Goal: Information Seeking & Learning: Learn about a topic

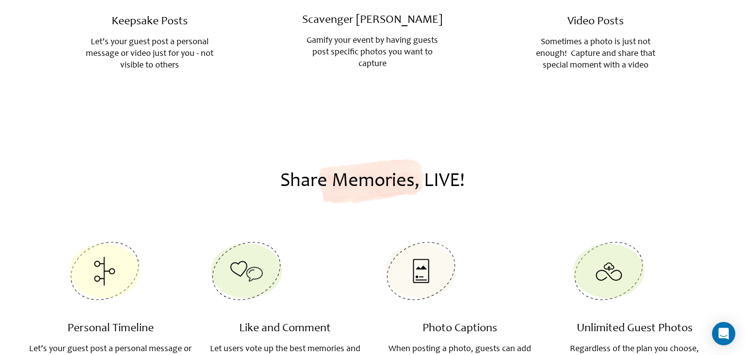
scroll to position [1230, 0]
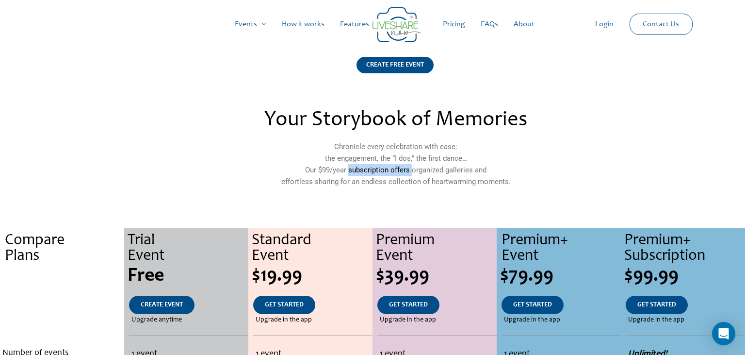
drag, startPoint x: 350, startPoint y: 171, endPoint x: 413, endPoint y: 169, distance: 62.6
click at [413, 169] on p "Chronicle every celebration with ease: the engagement, the “I dos,” the first d…" at bounding box center [396, 164] width 420 height 47
copy p "subscription offers"
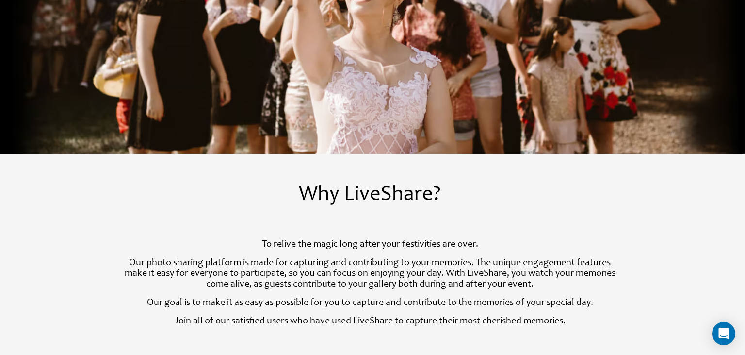
scroll to position [307, 0]
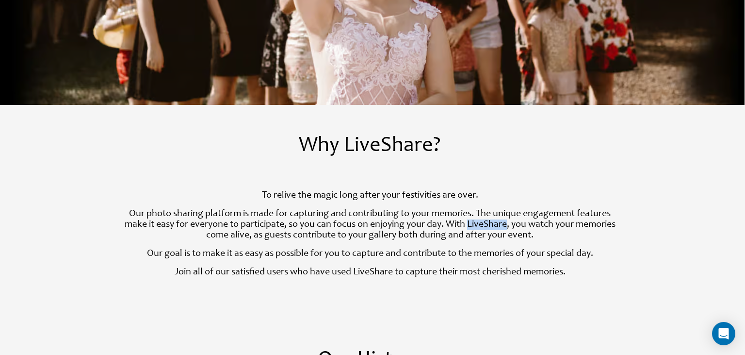
drag, startPoint x: 490, startPoint y: 224, endPoint x: 531, endPoint y: 224, distance: 41.3
click at [531, 224] on p "Our photo sharing platform is made for capturing and contributing to your memor…" at bounding box center [370, 225] width 492 height 32
copy p "LiveShare"
click at [444, 228] on p "Our photo sharing platform is made for capturing and contributing to your memor…" at bounding box center [370, 225] width 492 height 32
drag, startPoint x: 478, startPoint y: 256, endPoint x: 593, endPoint y: 253, distance: 115.5
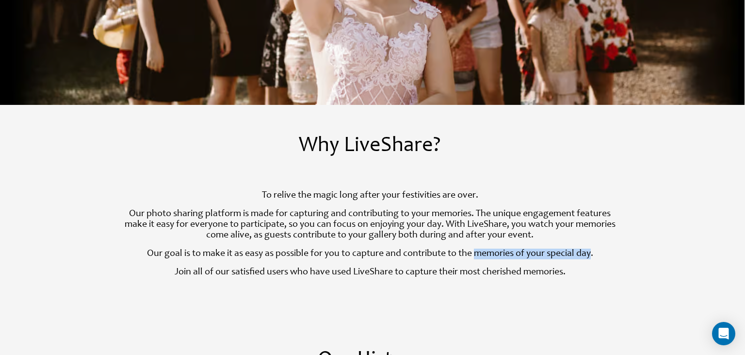
click at [593, 253] on p "Our goal is to make it as easy as possible for you to capture and contribute to…" at bounding box center [370, 253] width 492 height 11
copy p "memories of your special day"
click at [239, 291] on div "Why LiveShare? To relive the magic long after your festivities are over. Our ph…" at bounding box center [370, 206] width 517 height 175
drag, startPoint x: 484, startPoint y: 272, endPoint x: 568, endPoint y: 273, distance: 84.0
click at [568, 273] on p "Join all of our satisfied users who have used LiveShare to capture their most c…" at bounding box center [370, 272] width 492 height 11
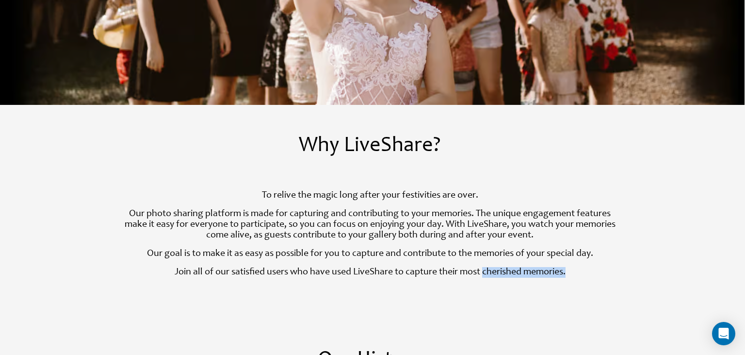
copy p "cherished memories."
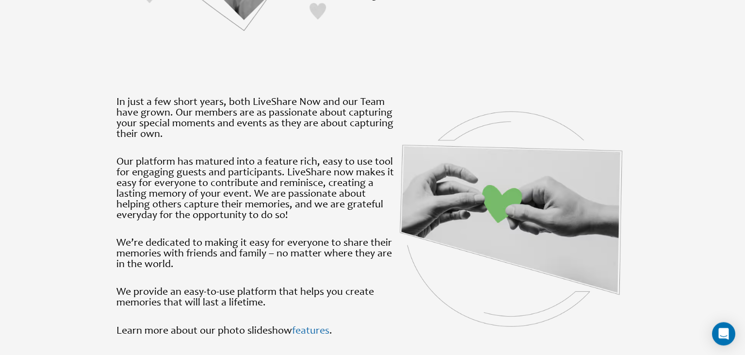
scroll to position [922, 0]
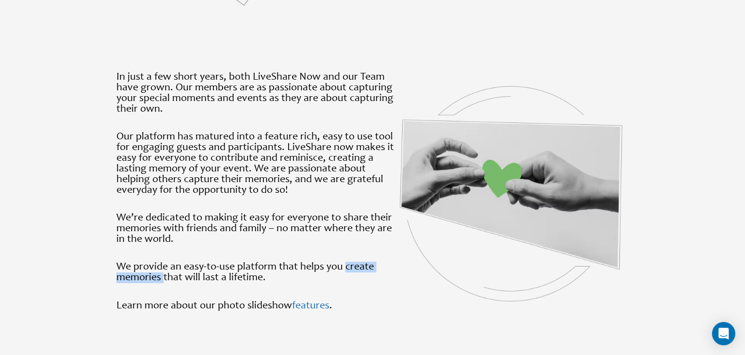
drag, startPoint x: 346, startPoint y: 267, endPoint x: 164, endPoint y: 278, distance: 182.3
click at [164, 278] on p "We provide an easy-to-use platform that helps you create memories that will las…" at bounding box center [257, 272] width 282 height 21
copy p "create memories"
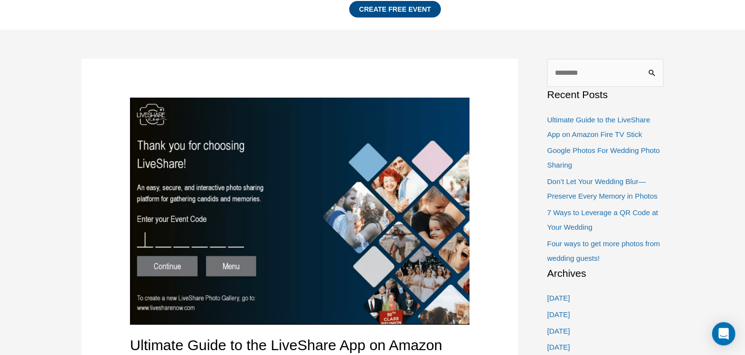
scroll to position [102, 0]
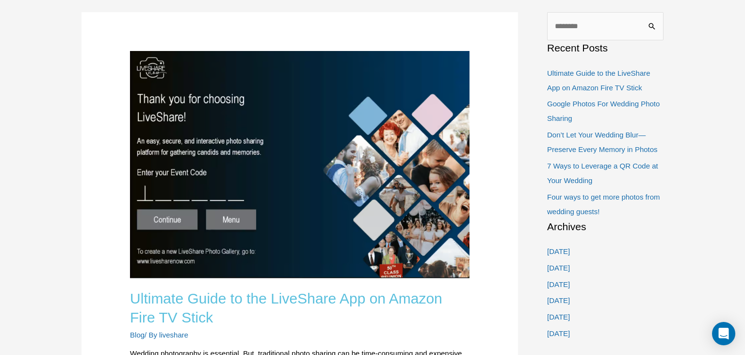
drag, startPoint x: 350, startPoint y: 331, endPoint x: 279, endPoint y: 307, distance: 75.5
click at [280, 303] on header "Ultimate Guide to the LiveShare App on Amazon Fire TV Stick Blog / By liveshare" at bounding box center [300, 195] width 340 height 289
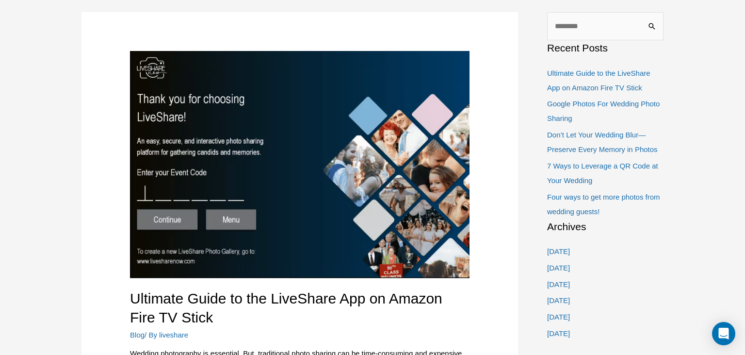
scroll to position [256, 0]
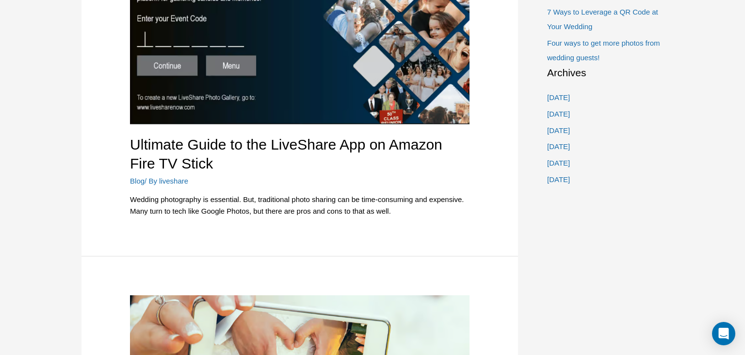
click at [183, 231] on article "Ultimate Guide to the LiveShare App on Amazon Fire TV Stick Blog / By liveshare…" at bounding box center [300, 57] width 437 height 398
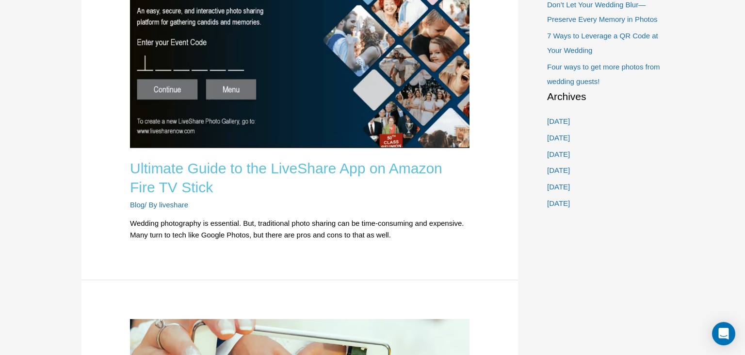
scroll to position [205, 0]
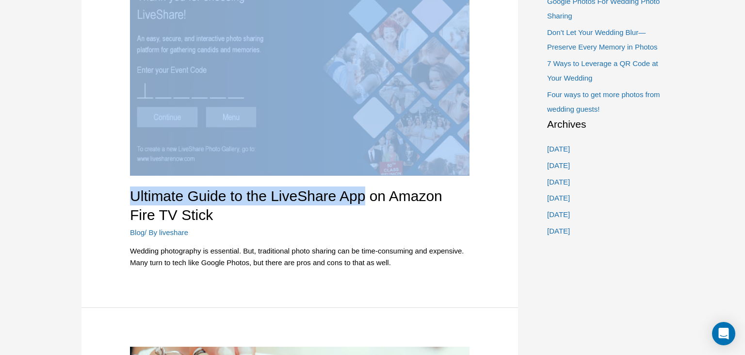
drag, startPoint x: 490, startPoint y: 199, endPoint x: 365, endPoint y: 206, distance: 124.9
click at [365, 207] on article "Ultimate Guide to the LiveShare App on Amazon Fire TV Stick Blog / By liveshare…" at bounding box center [300, 109] width 437 height 398
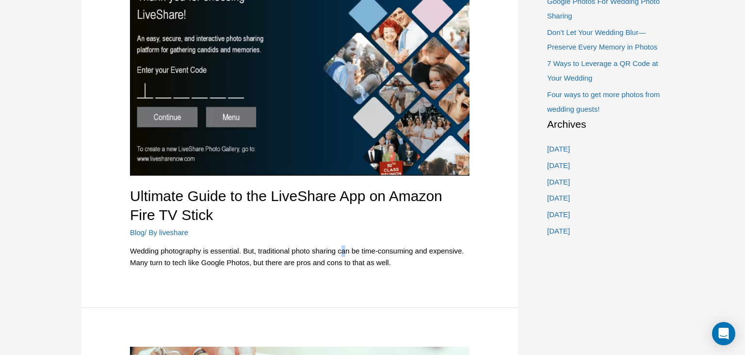
click at [345, 247] on p "Wedding photography is essential. But, traditional photo sharing can be time-co…" at bounding box center [300, 256] width 340 height 23
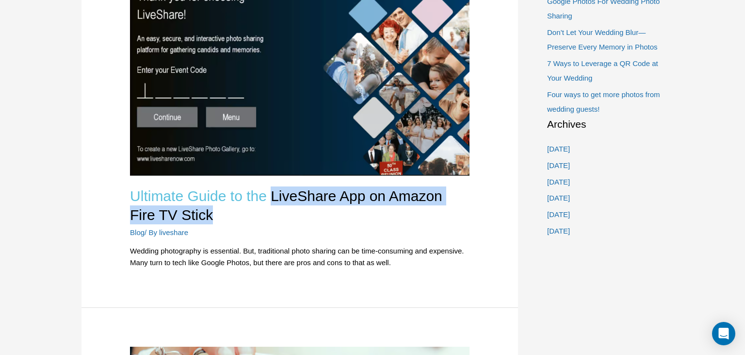
drag, startPoint x: 323, startPoint y: 216, endPoint x: 276, endPoint y: 197, distance: 51.4
click at [276, 197] on h2 "Ultimate Guide to the LiveShare App on Amazon Fire TV Stick" at bounding box center [300, 205] width 340 height 38
copy link "LiveShare App on Amazon Fire TV Stick"
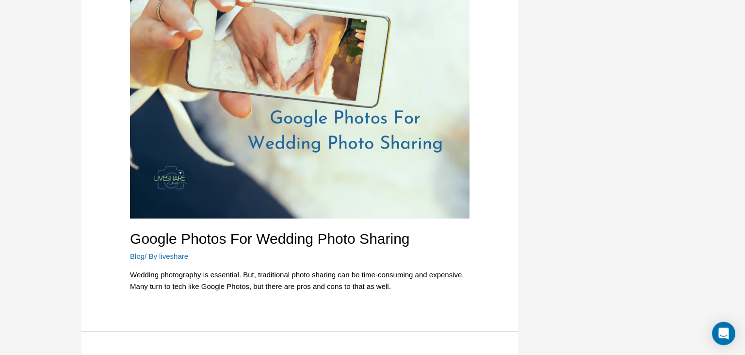
scroll to position [615, 0]
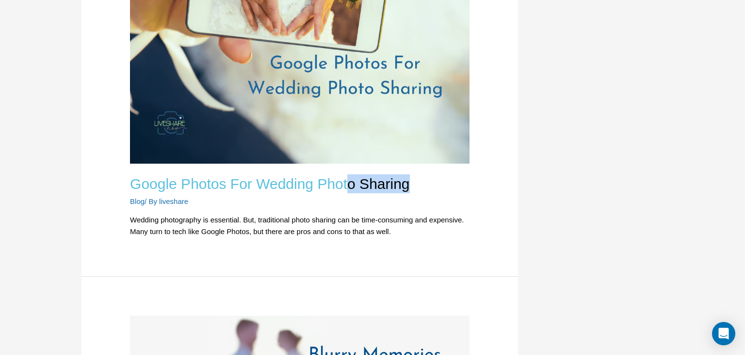
drag, startPoint x: 415, startPoint y: 186, endPoint x: 345, endPoint y: 186, distance: 69.9
click at [345, 185] on h2 "Google Photos For Wedding Photo Sharing" at bounding box center [300, 183] width 340 height 19
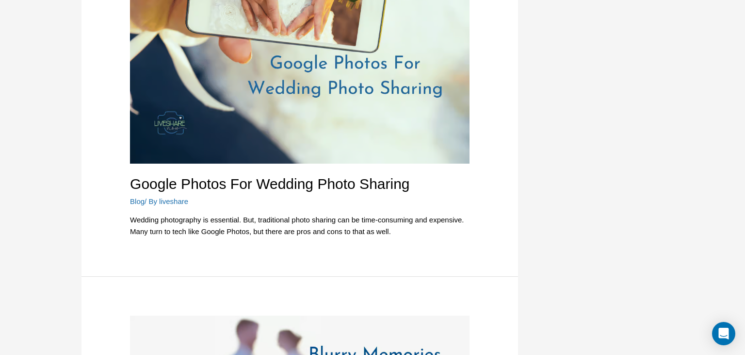
click at [399, 201] on div "Blog / By liveshare" at bounding box center [300, 201] width 340 height 11
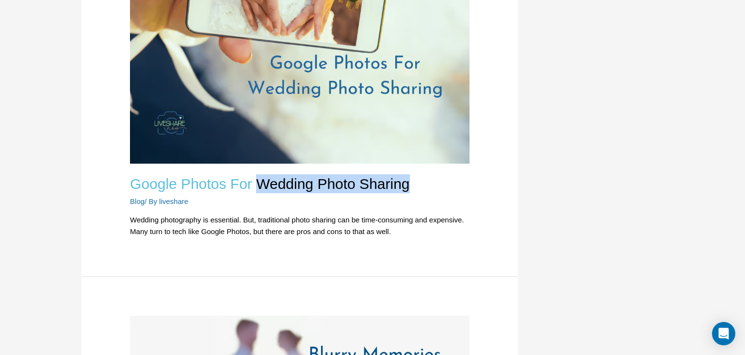
drag, startPoint x: 418, startPoint y: 186, endPoint x: 256, endPoint y: 186, distance: 162.1
click at [256, 186] on h2 "Google Photos For Wedding Photo Sharing" at bounding box center [300, 183] width 340 height 19
copy link "Wedding Photo Sharing"
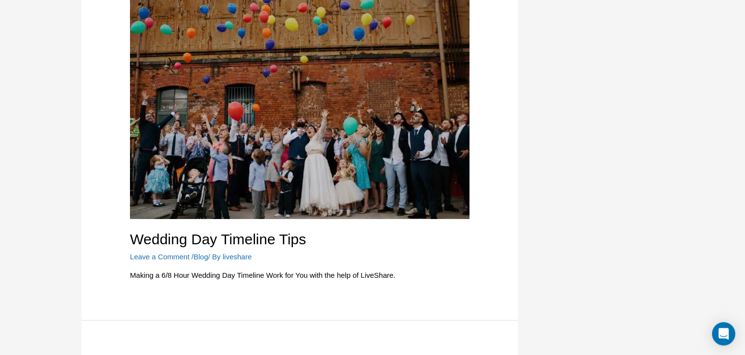
scroll to position [2060, 0]
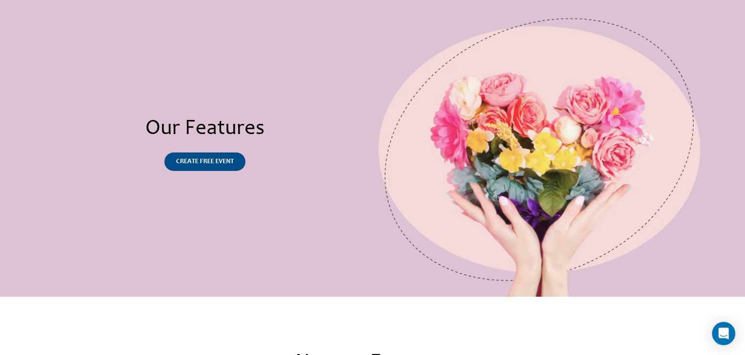
scroll to position [51, 0]
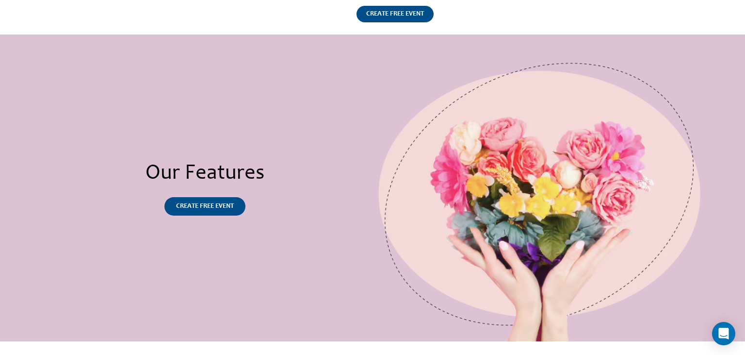
click at [243, 248] on div "Our Features CREATE FREE EVENT" at bounding box center [204, 187] width 335 height 307
click at [253, 251] on div "Our Features CREATE FREE EVENT" at bounding box center [204, 187] width 335 height 307
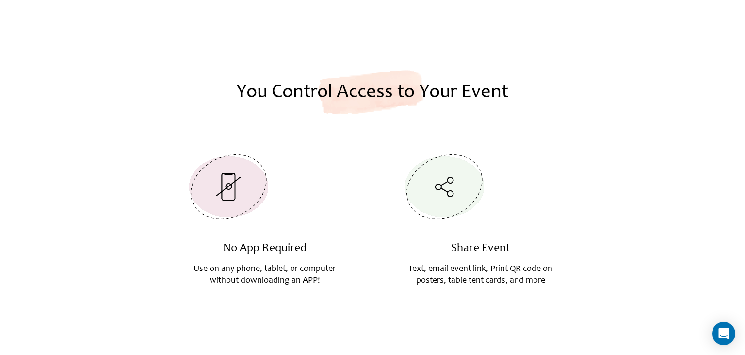
scroll to position [2101, 0]
